Goal: Task Accomplishment & Management: Manage account settings

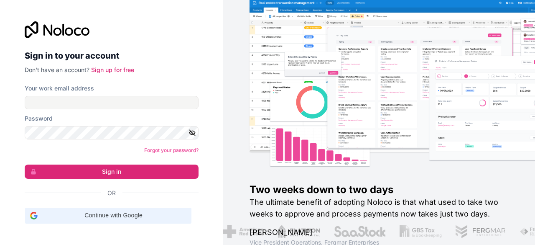
click at [105, 215] on span "Continue with Google" at bounding box center [113, 215] width 145 height 9
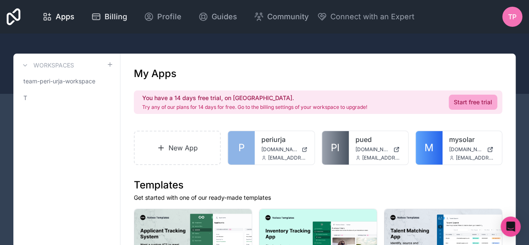
click at [111, 18] on span "Billing" at bounding box center [115, 17] width 23 height 12
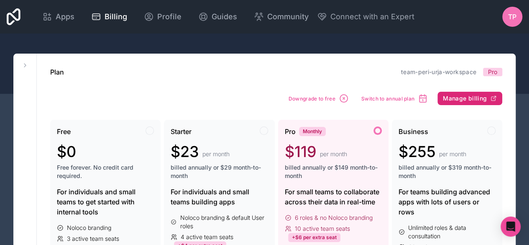
click at [454, 97] on span "Manage billing" at bounding box center [465, 98] width 44 height 8
